Goal: Task Accomplishment & Management: Use online tool/utility

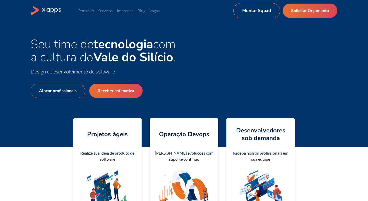
click at [270, 14] on link "Montar Squad" at bounding box center [256, 10] width 47 height 15
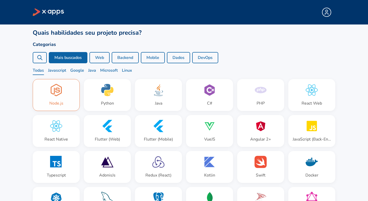
click at [67, 105] on div "Node.js" at bounding box center [56, 95] width 47 height 31
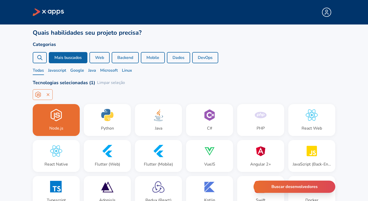
click at [40, 59] on icon at bounding box center [40, 58] width 6 height 6
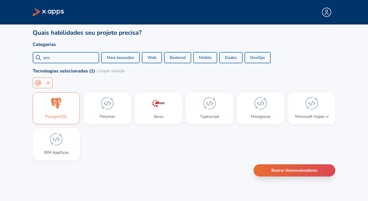
type input "pos"
click at [64, 113] on div "PostgreSQL" at bounding box center [56, 108] width 47 height 31
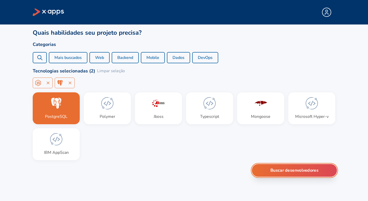
click at [280, 167] on button "Buscar desenvolvedores" at bounding box center [294, 170] width 85 height 13
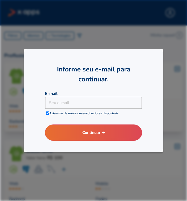
click at [136, 73] on h2 "Informe seu e-mail para continuar." at bounding box center [93, 74] width 97 height 20
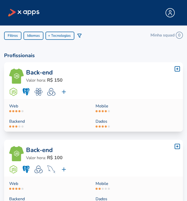
click at [46, 159] on div at bounding box center [93, 100] width 187 height 201
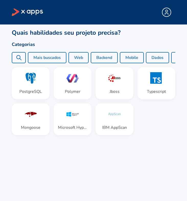
click at [17, 57] on icon at bounding box center [19, 58] width 6 height 6
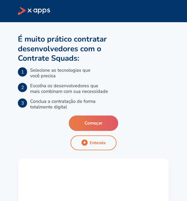
click at [94, 120] on button "Começar" at bounding box center [93, 123] width 49 height 15
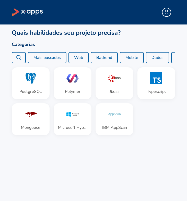
click at [18, 57] on icon at bounding box center [19, 58] width 6 height 6
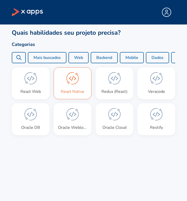
click at [65, 80] on div "React Native" at bounding box center [72, 83] width 37 height 31
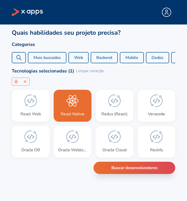
click at [20, 57] on circle at bounding box center [19, 57] width 4 height 4
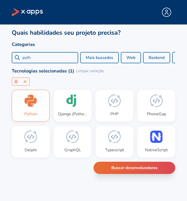
click at [38, 102] on div "Python" at bounding box center [30, 105] width 37 height 31
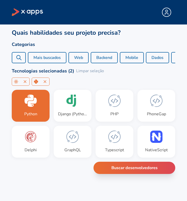
click at [18, 58] on icon at bounding box center [19, 58] width 6 height 6
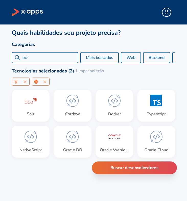
type input "ocr"
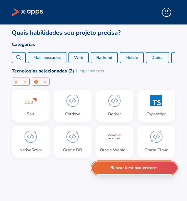
click at [107, 169] on button "Buscar desenvolvedores" at bounding box center [134, 168] width 85 height 13
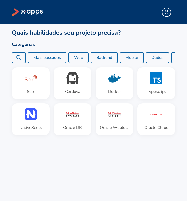
click at [23, 55] on div "ocr" at bounding box center [19, 57] width 14 height 11
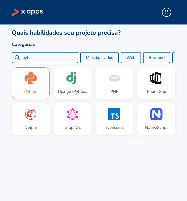
type input "pyth"
click at [35, 89] on div "Python" at bounding box center [30, 92] width 13 height 6
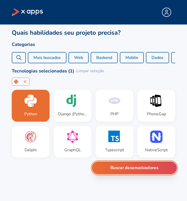
click at [128, 172] on button "Buscar desenvolvedores" at bounding box center [134, 168] width 85 height 13
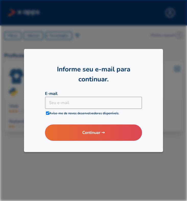
click at [142, 61] on div "Informe seu e-mail para continuar. E-mail Seu e-mail Seu e-mail Avise-me de nov…" at bounding box center [93, 101] width 139 height 104
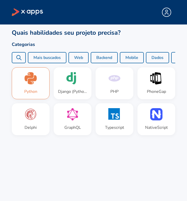
click at [30, 81] on icon at bounding box center [32, 79] width 9 height 9
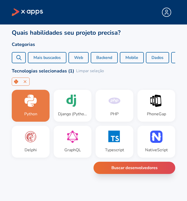
click at [22, 59] on icon at bounding box center [19, 58] width 6 height 6
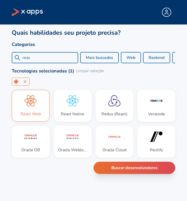
type input "reac"
click at [38, 104] on div "React Web" at bounding box center [30, 105] width 37 height 31
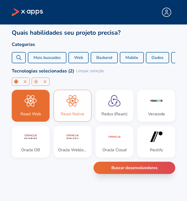
click at [81, 115] on div "React Native" at bounding box center [73, 114] width 24 height 6
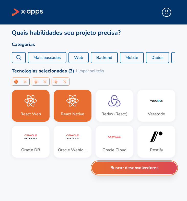
click at [133, 168] on button "Buscar desenvolvedores" at bounding box center [134, 168] width 85 height 13
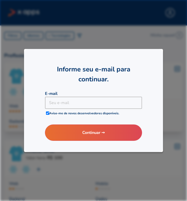
click at [136, 70] on h2 "Informe seu e-mail para continuar." at bounding box center [93, 74] width 97 height 20
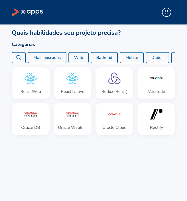
click at [24, 55] on div "reac" at bounding box center [19, 57] width 14 height 11
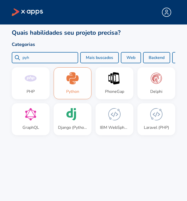
type input "pyh"
click at [72, 87] on div "Python" at bounding box center [72, 83] width 37 height 31
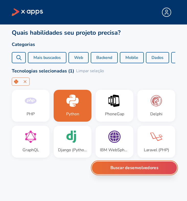
click at [128, 170] on button "Buscar desenvolvedores" at bounding box center [134, 168] width 85 height 13
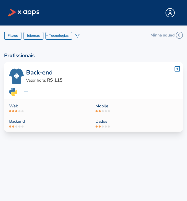
click at [124, 109] on div at bounding box center [93, 100] width 187 height 201
